Goal: Task Accomplishment & Management: Use online tool/utility

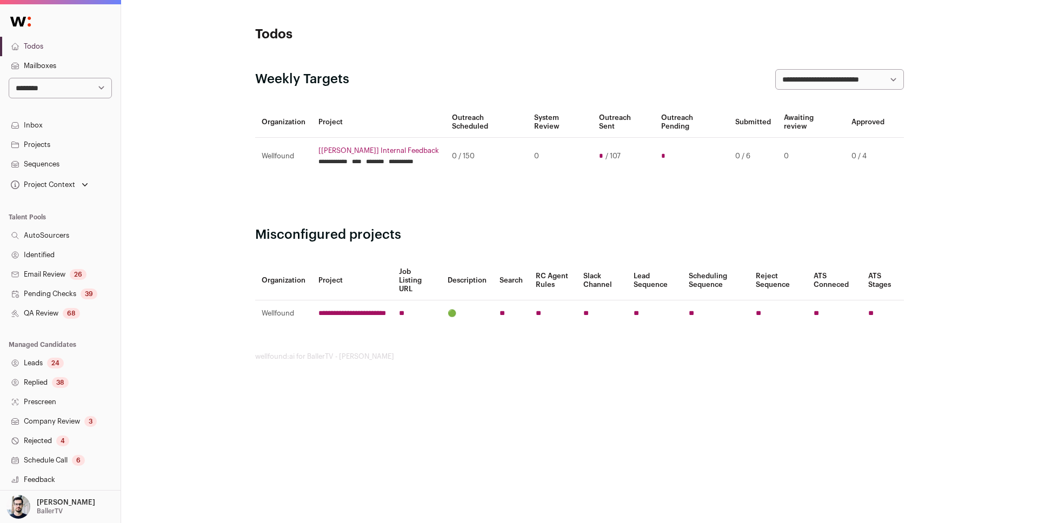
scroll to position [99, 0]
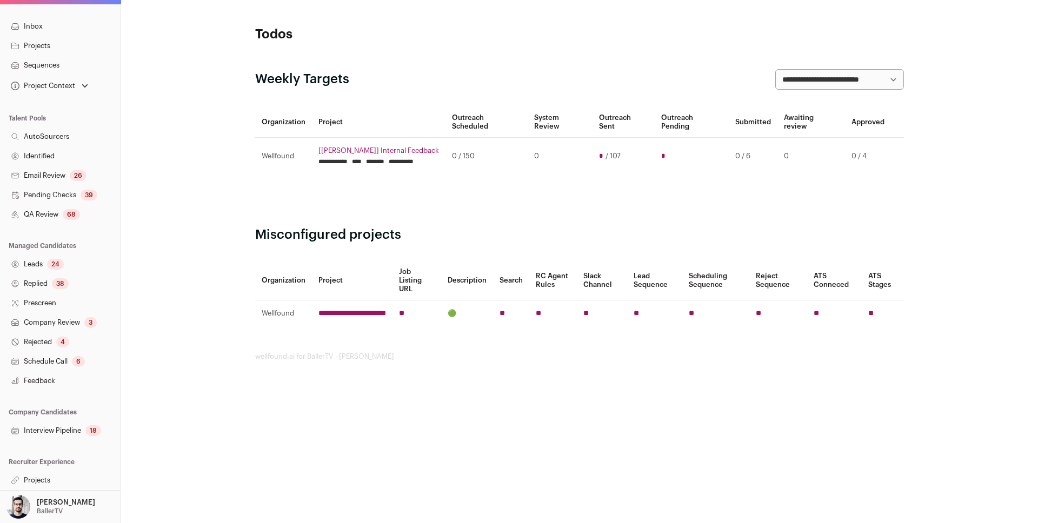
click at [41, 478] on link "Projects" at bounding box center [60, 480] width 121 height 19
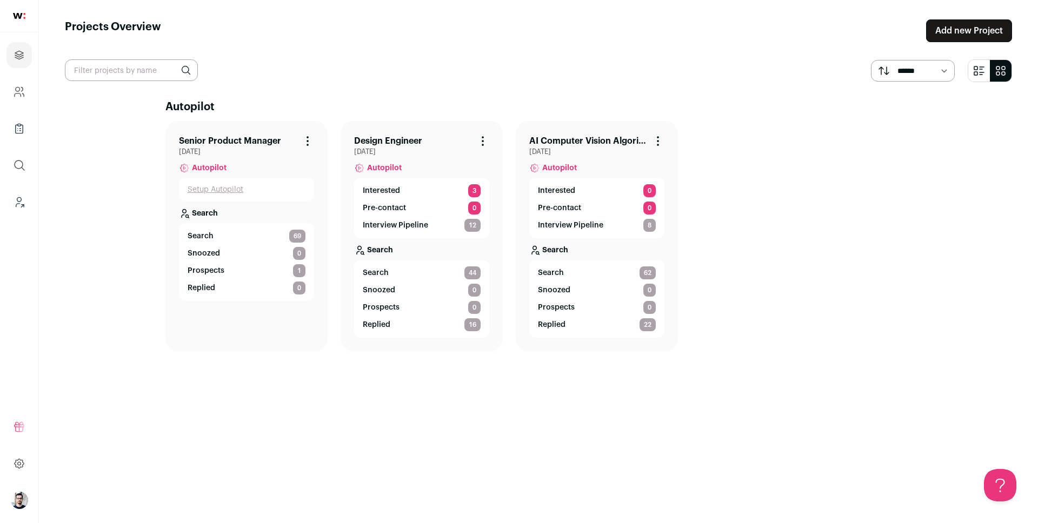
click at [215, 139] on link "Senior Product Manager" at bounding box center [230, 141] width 102 height 13
click at [214, 169] on span "Autopilot" at bounding box center [209, 168] width 35 height 11
click at [199, 216] on p "Search" at bounding box center [205, 213] width 26 height 11
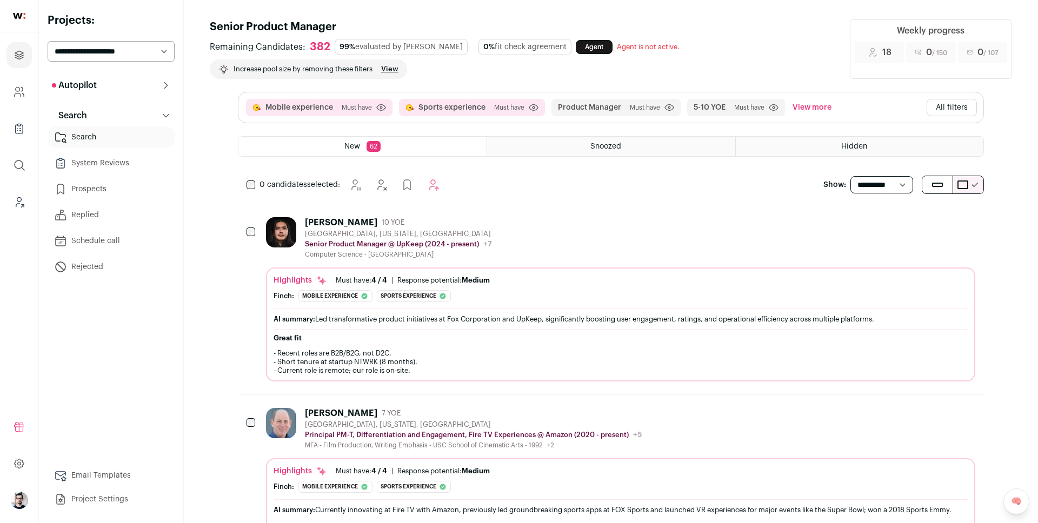
click at [108, 83] on button "Autopilot" at bounding box center [111, 86] width 127 height 22
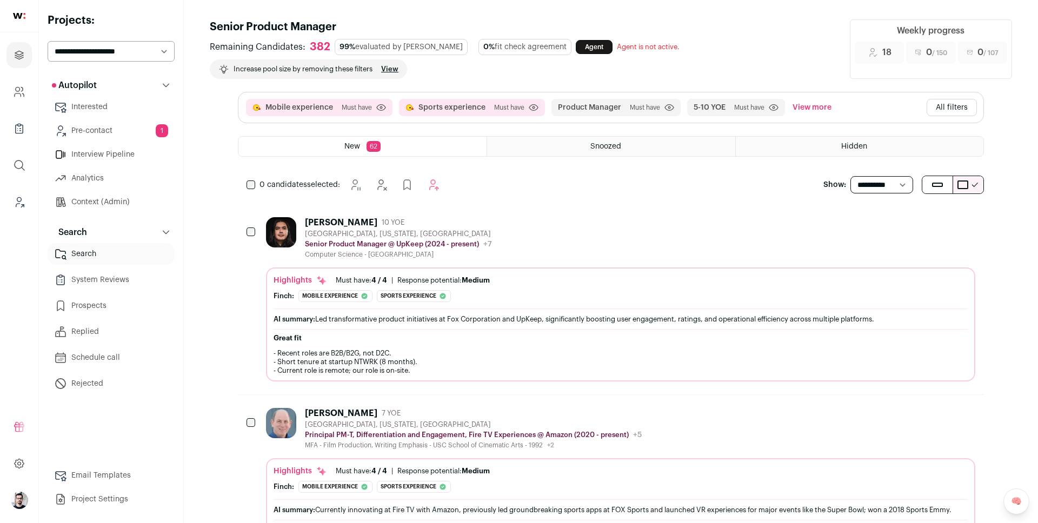
click at [77, 129] on link "Pre-contact 1" at bounding box center [111, 131] width 127 height 22
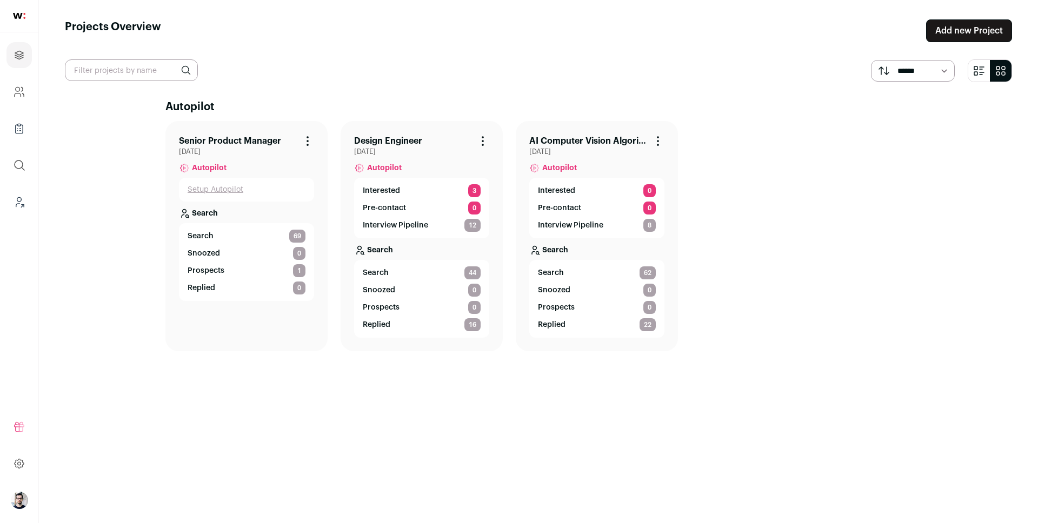
click at [973, 76] on icon "submit" at bounding box center [978, 70] width 13 height 13
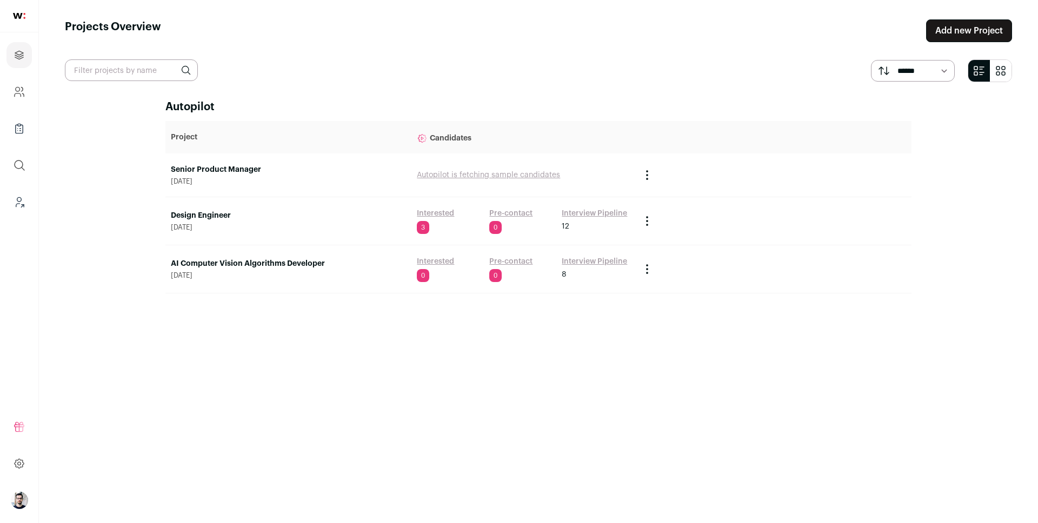
click at [226, 170] on link "Senior Product Manager" at bounding box center [288, 169] width 235 height 11
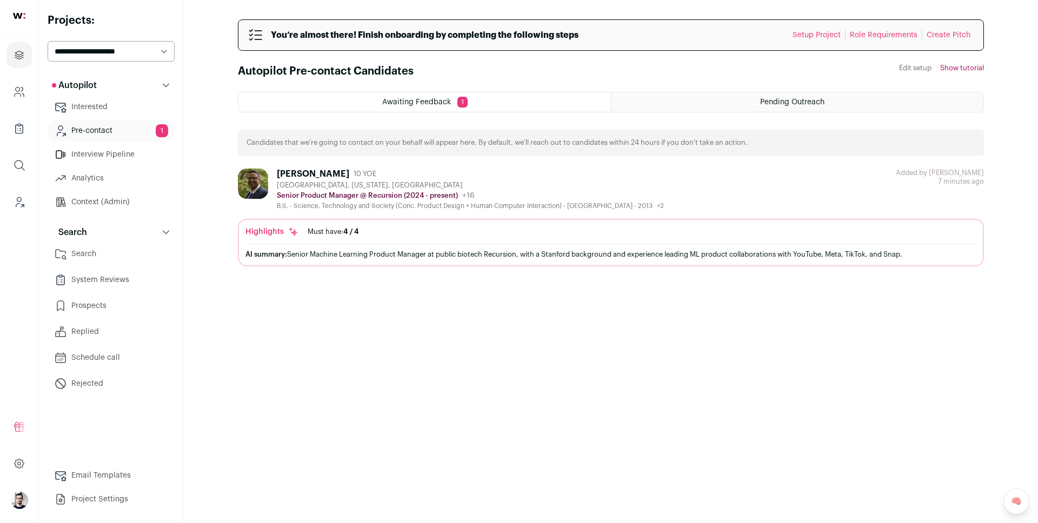
click at [690, 99] on div "Pending Outreach" at bounding box center [797, 101] width 372 height 19
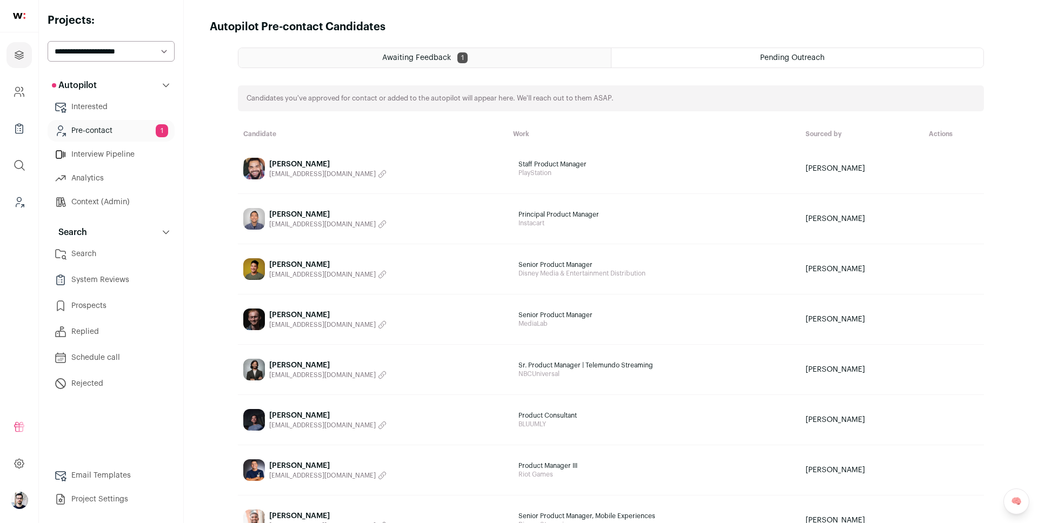
click at [410, 161] on link "Charles Monroe charlescmonroe@gmail.com" at bounding box center [372, 169] width 259 height 22
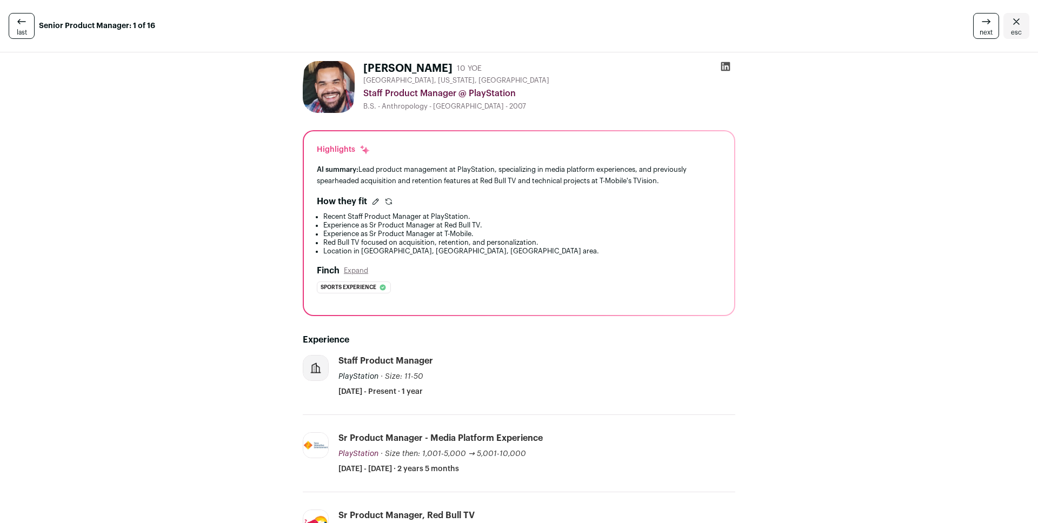
click at [1016, 31] on span "esc" at bounding box center [1016, 32] width 11 height 9
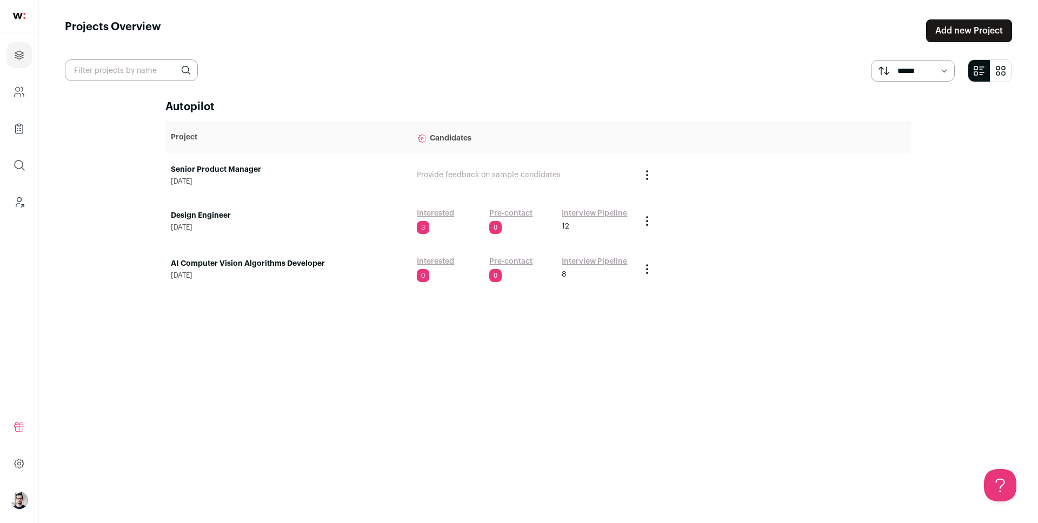
click at [213, 169] on link "Senior Product Manager" at bounding box center [288, 169] width 235 height 11
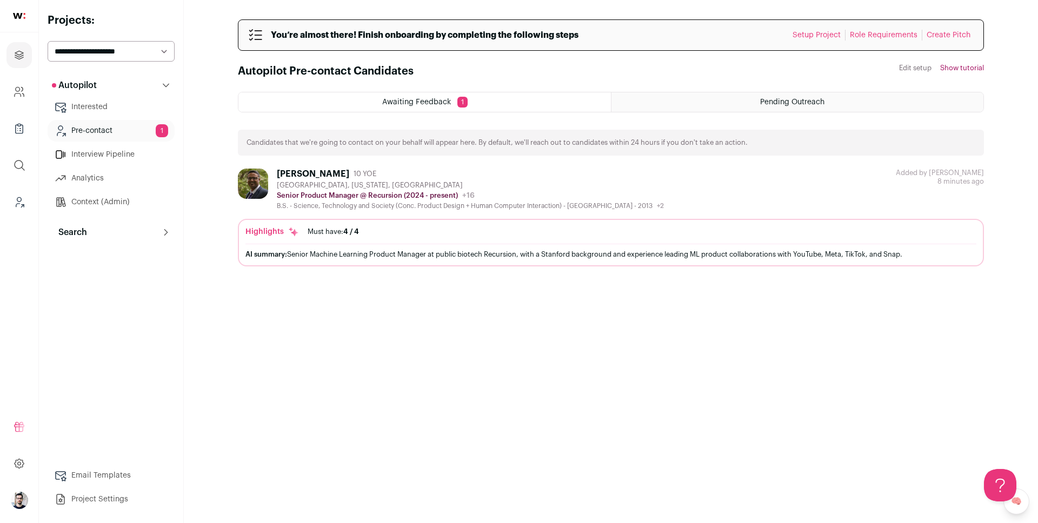
click at [85, 233] on p "Search" at bounding box center [69, 232] width 35 height 13
click at [97, 256] on link "Search" at bounding box center [111, 254] width 127 height 22
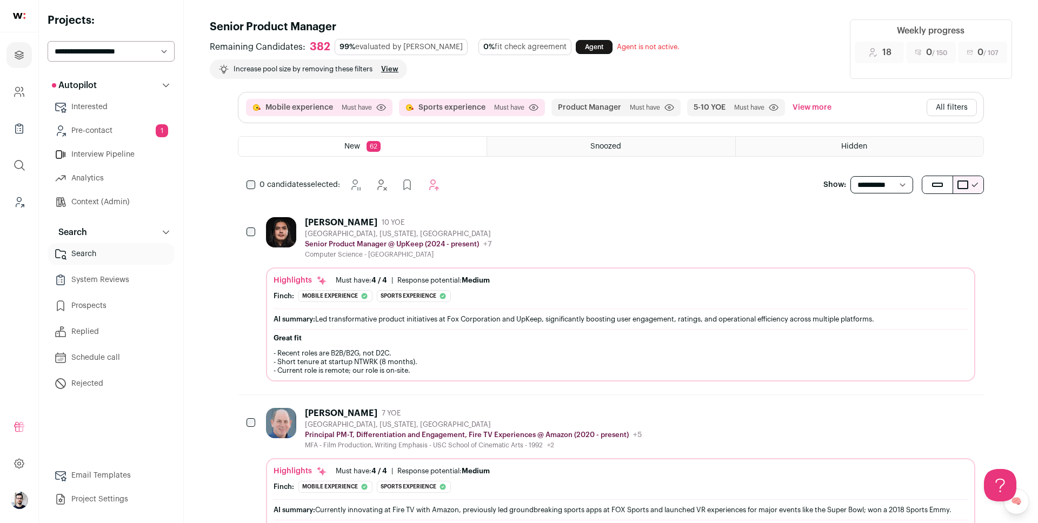
click at [130, 302] on link "Prospects" at bounding box center [111, 306] width 127 height 22
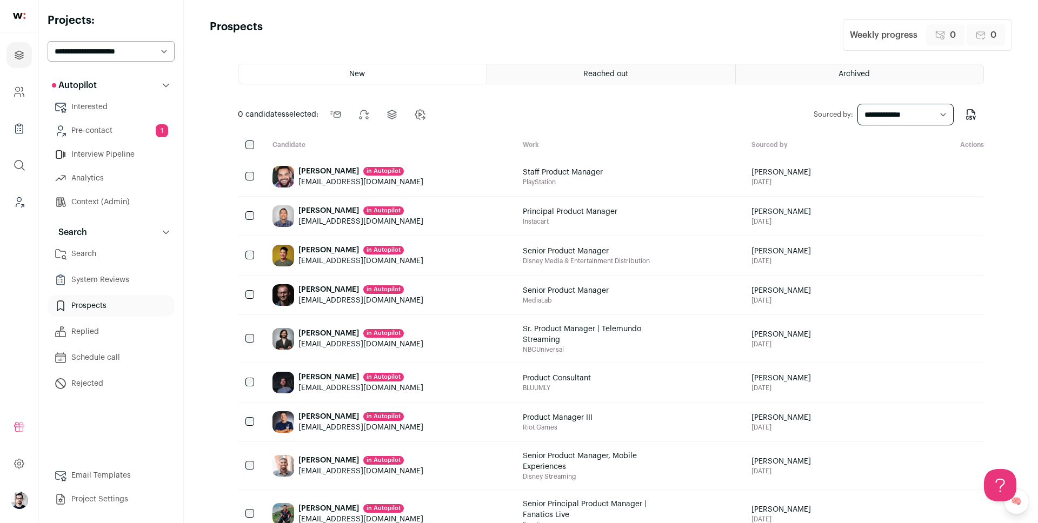
click at [120, 131] on link "Pre-contact 1" at bounding box center [111, 131] width 127 height 22
click at [424, 179] on div "[PERSON_NAME] in [GEOGRAPHIC_DATA] [EMAIL_ADDRESS][DOMAIN_NAME]" at bounding box center [389, 176] width 250 height 39
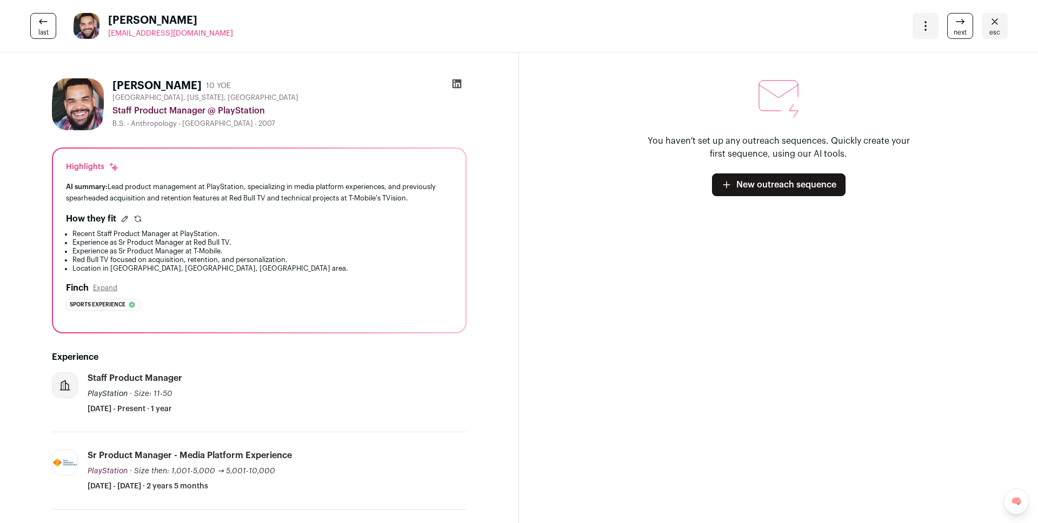
click at [921, 29] on icon "Open dropdown" at bounding box center [925, 25] width 13 height 13
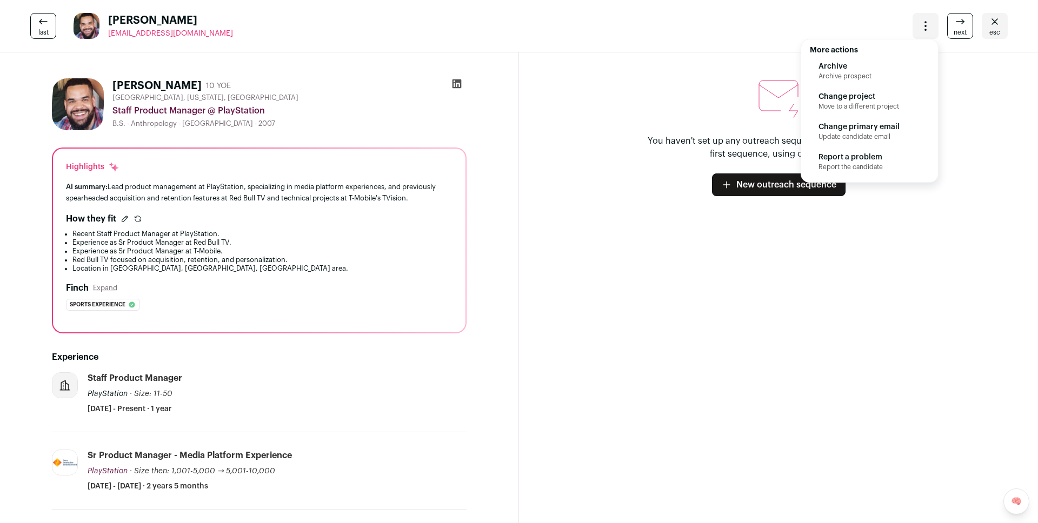
click at [925, 27] on icon "Open dropdown" at bounding box center [925, 25] width 13 height 13
